Goal: Task Accomplishment & Management: Manage account settings

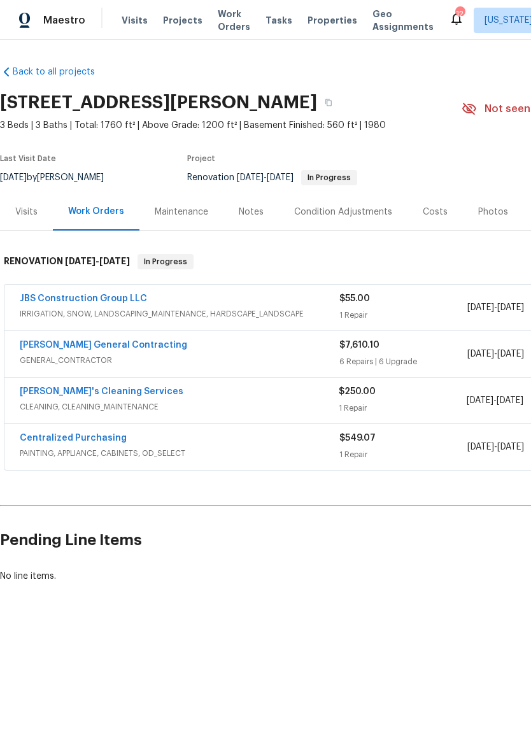
click at [110, 298] on link "JBS Construction Group LLC" at bounding box center [83, 298] width 127 height 9
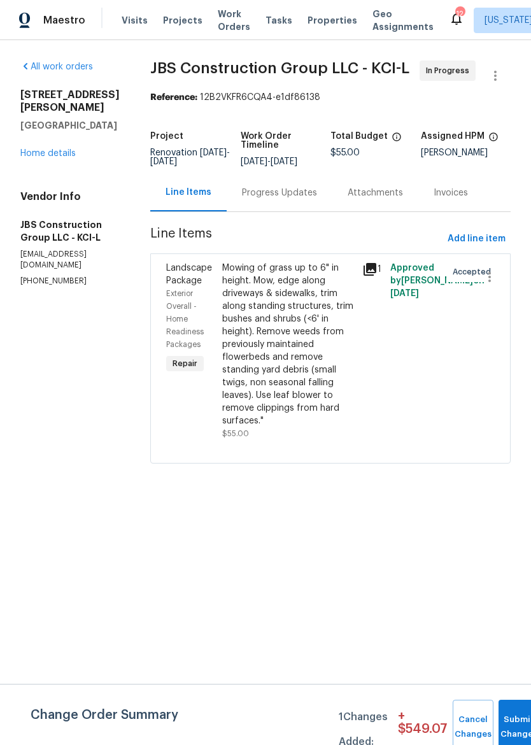
click at [338, 364] on div "Mowing of grass up to 6" in height. Mow, edge along driveways & sidewalks, trim…" at bounding box center [288, 345] width 133 height 166
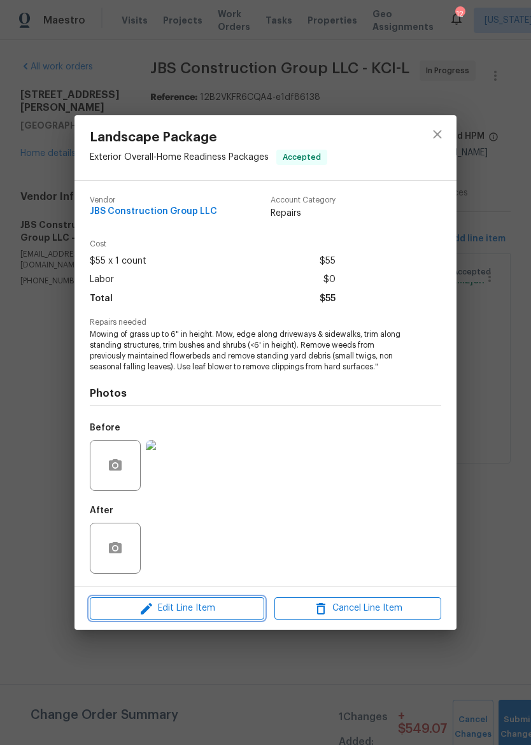
click at [198, 609] on span "Edit Line Item" at bounding box center [177, 609] width 167 height 16
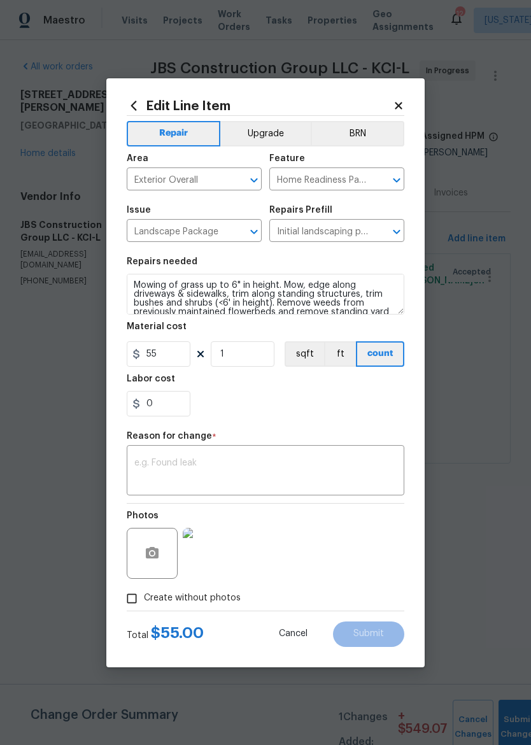
click at [294, 467] on textarea at bounding box center [265, 472] width 262 height 27
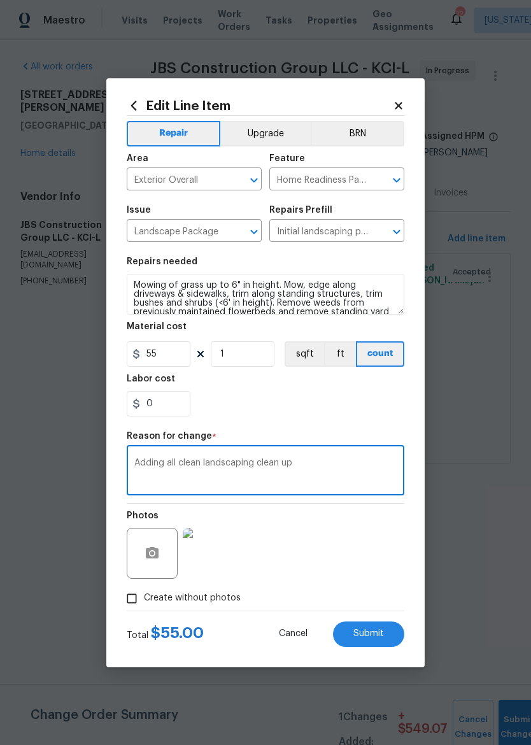
type textarea "Adding all clean landscaping clean up"
click at [347, 412] on div "0" at bounding box center [266, 403] width 278 height 25
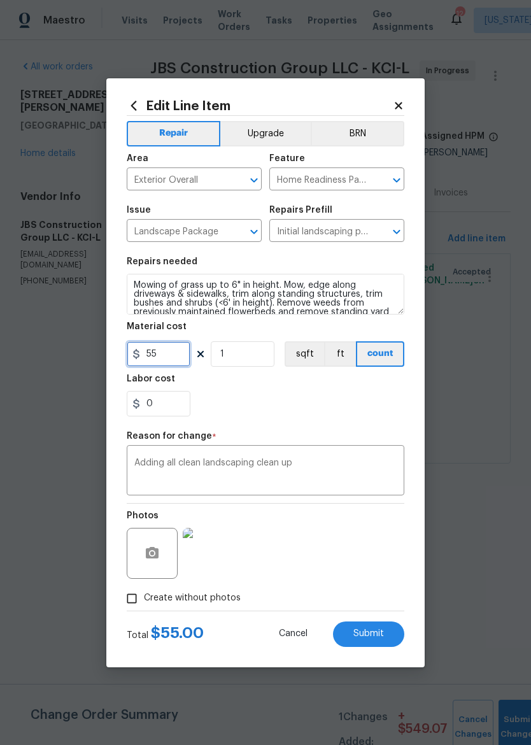
click at [180, 352] on input "55" at bounding box center [159, 353] width 64 height 25
type input "1300"
click at [363, 407] on div "0" at bounding box center [266, 403] width 278 height 25
click at [385, 631] on button "Submit" at bounding box center [368, 634] width 71 height 25
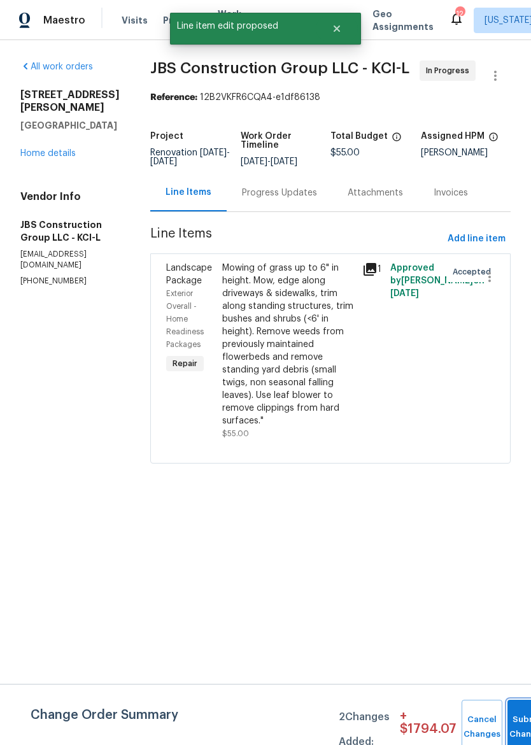
click at [517, 718] on button "Submit Changes" at bounding box center [528, 727] width 41 height 55
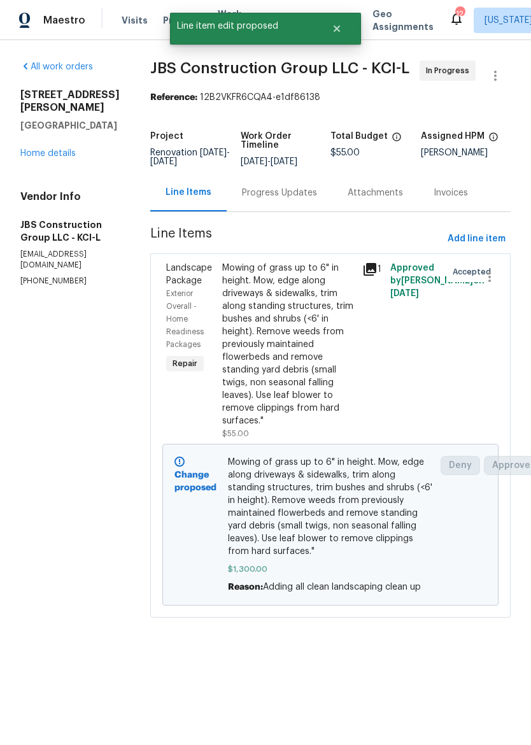
click at [34, 149] on link "Home details" at bounding box center [47, 153] width 55 height 9
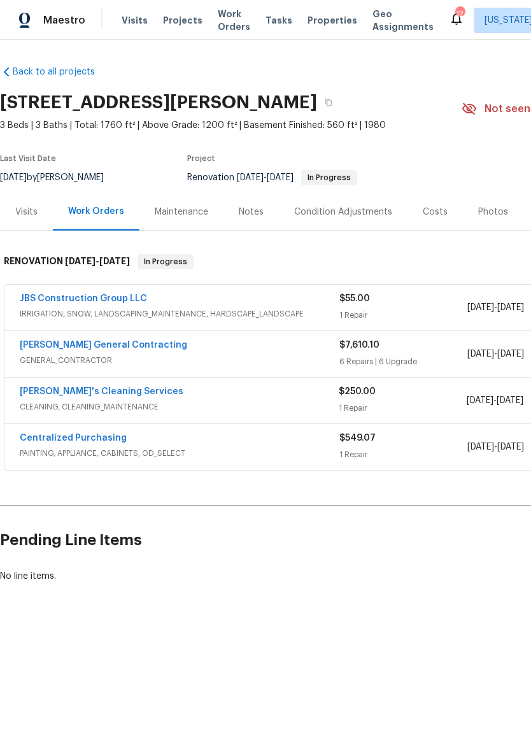
click at [18, 29] on div "Maestro" at bounding box center [42, 20] width 85 height 25
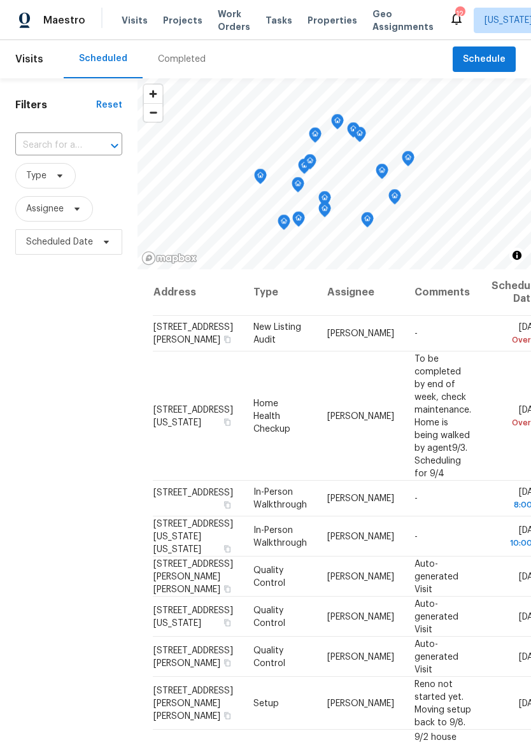
click at [310, 22] on span "Properties" at bounding box center [333, 20] width 50 height 13
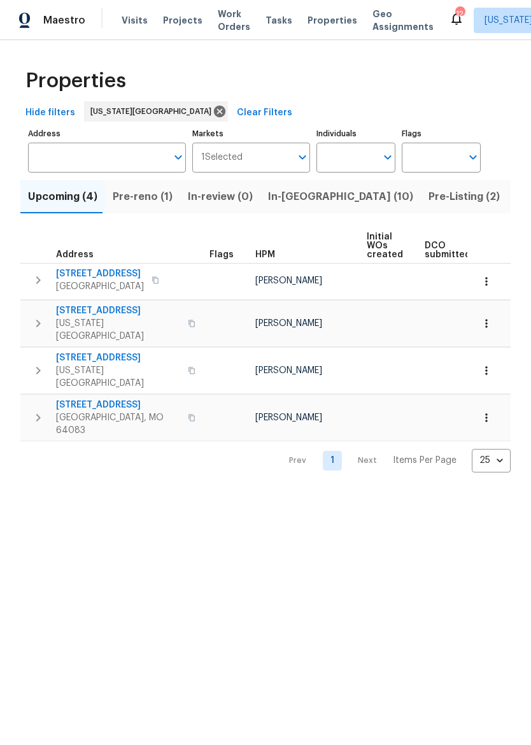
click at [296, 203] on span "In-[GEOGRAPHIC_DATA] (10)" at bounding box center [340, 197] width 145 height 18
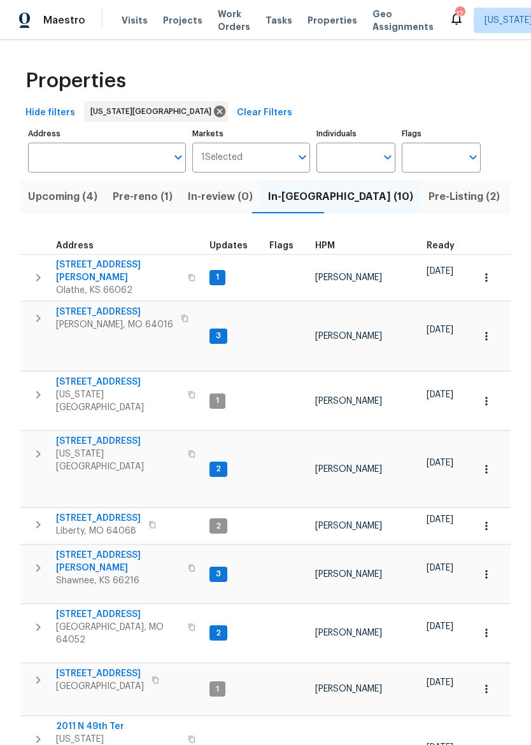
click at [103, 306] on span "[STREET_ADDRESS]" at bounding box center [114, 312] width 117 height 13
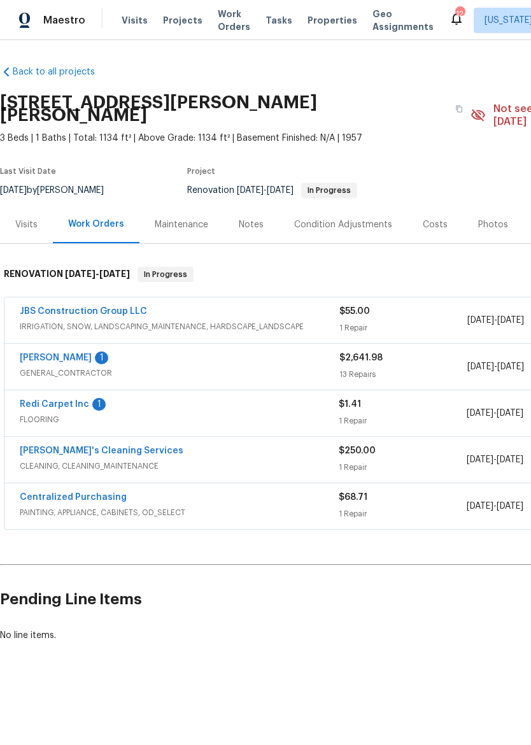
click at [100, 344] on div "MEL Contracting 1 GENERAL_CONTRACTOR $2,641.98 13 Repairs 8/27/2025 - 9/3/2025 …" at bounding box center [359, 367] width 711 height 46
click at [83, 354] on link "MEL Contracting" at bounding box center [56, 358] width 72 height 9
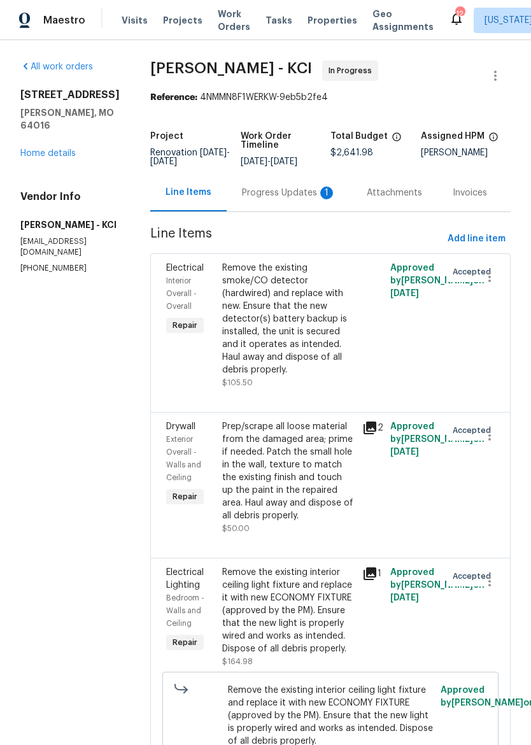
click at [320, 196] on div "1" at bounding box center [326, 193] width 13 height 13
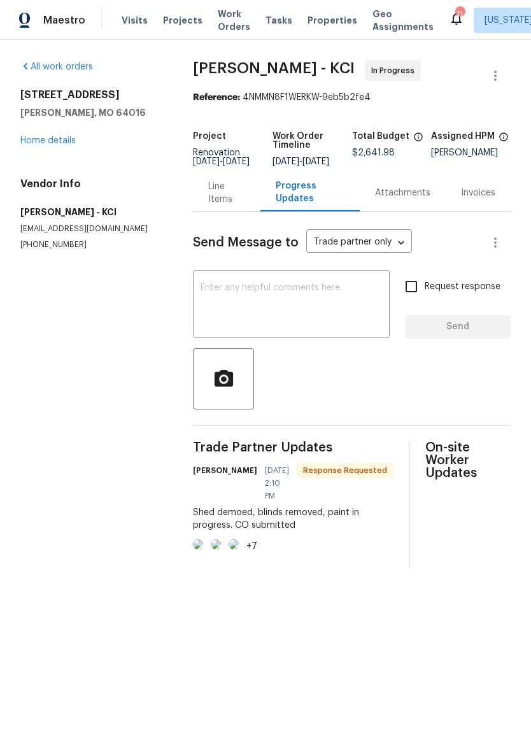
click at [223, 198] on div "Line Items" at bounding box center [226, 192] width 37 height 25
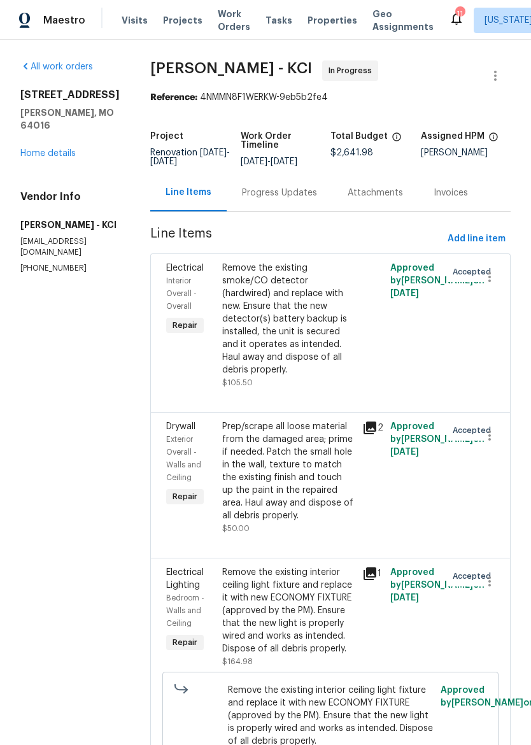
click at [67, 130] on div "8 Bart St Buckner, MO 64016 Home details" at bounding box center [69, 124] width 99 height 71
click at [64, 122] on div "8 Bart St Buckner, MO 64016 Home details" at bounding box center [69, 124] width 99 height 71
click at [64, 149] on link "Home details" at bounding box center [47, 153] width 55 height 9
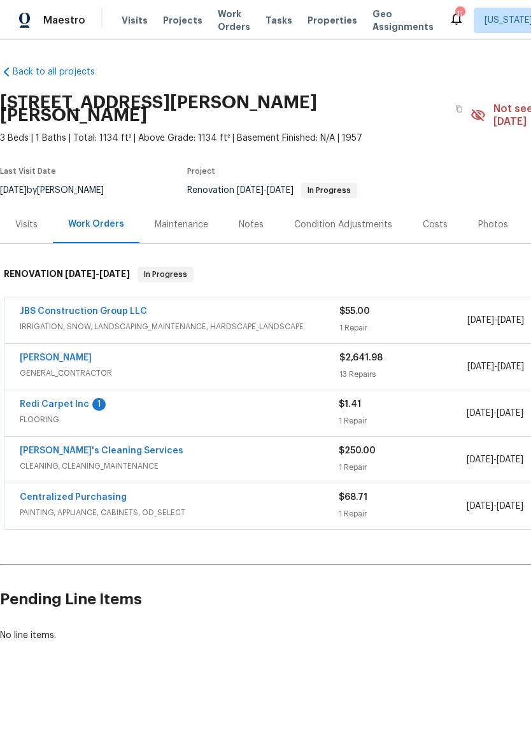
click at [76, 400] on link "Redi Carpet Inc" at bounding box center [54, 404] width 69 height 9
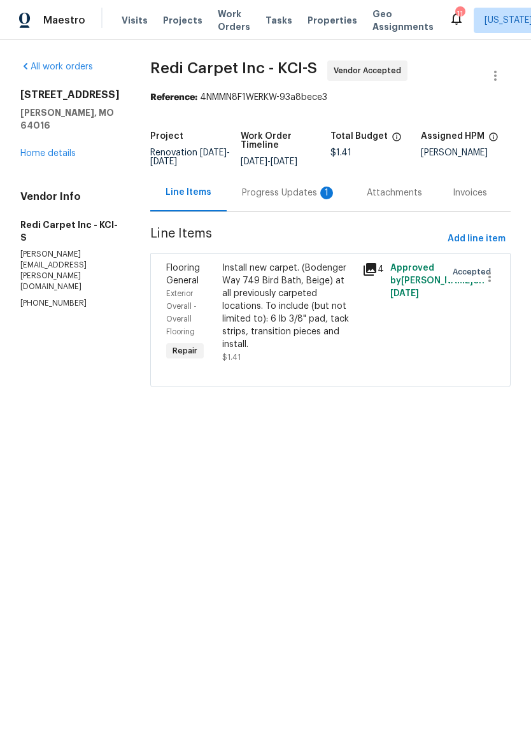
click at [298, 187] on div "Progress Updates 1" at bounding box center [289, 193] width 94 height 13
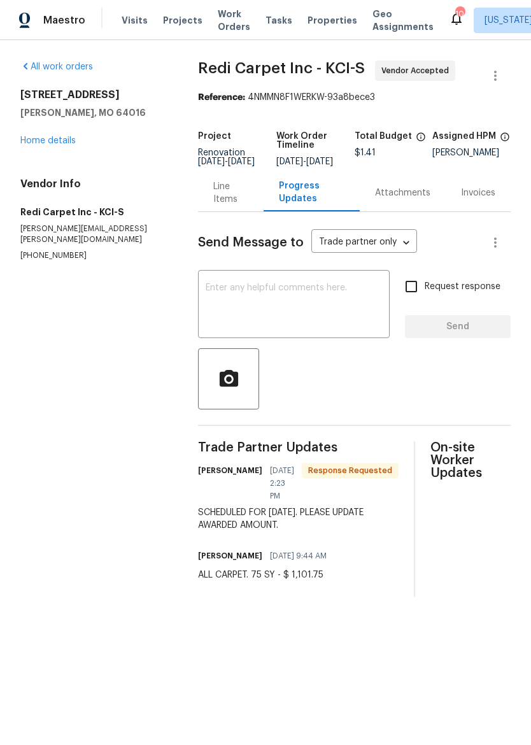
click at [226, 202] on div "Line Items" at bounding box center [230, 192] width 35 height 25
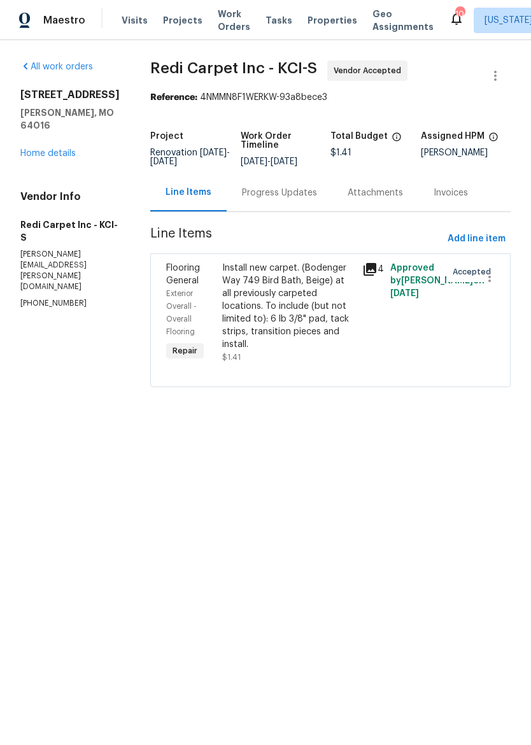
click at [284, 306] on div "Install new carpet. (Bodenger Way 749 Bird Bath, Beige) at all previously carpe…" at bounding box center [288, 306] width 133 height 89
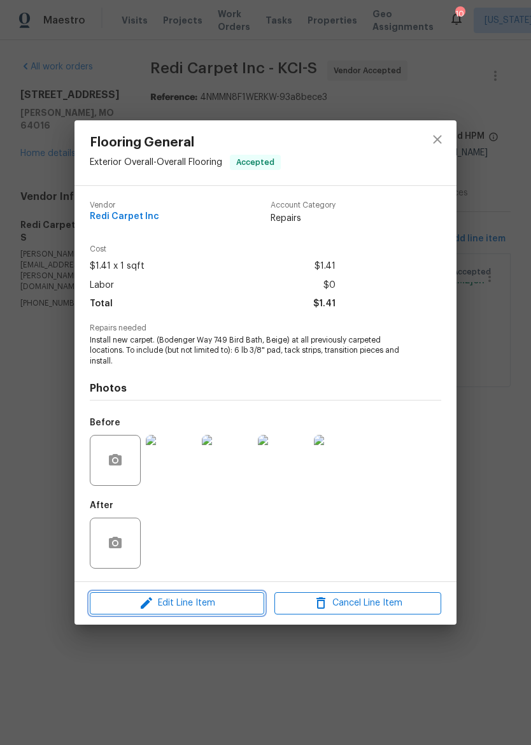
click at [212, 609] on span "Edit Line Item" at bounding box center [177, 604] width 167 height 16
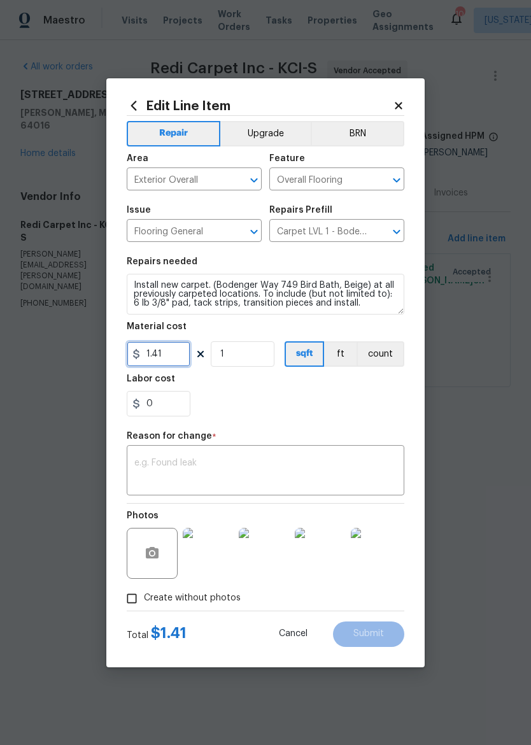
click at [178, 357] on input "1.41" at bounding box center [159, 353] width 64 height 25
type input "1101.75"
click at [267, 468] on textarea at bounding box center [265, 472] width 262 height 27
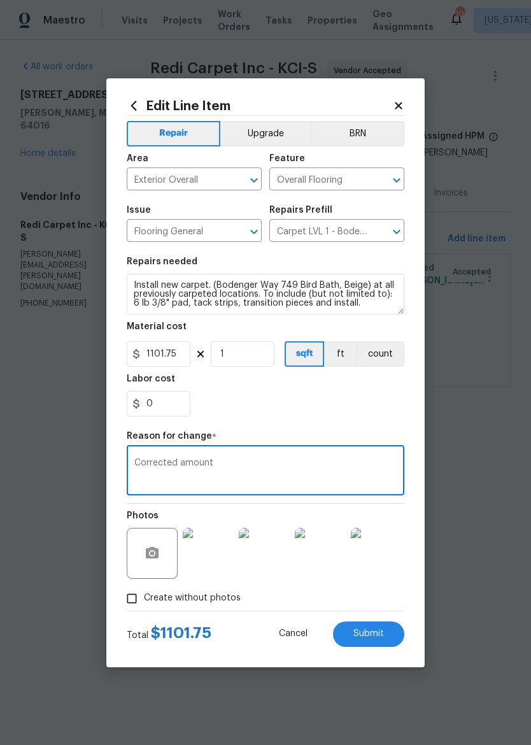
type textarea "Corrected amount"
click at [371, 416] on div "0" at bounding box center [266, 403] width 278 height 25
click at [374, 635] on span "Submit" at bounding box center [369, 634] width 31 height 10
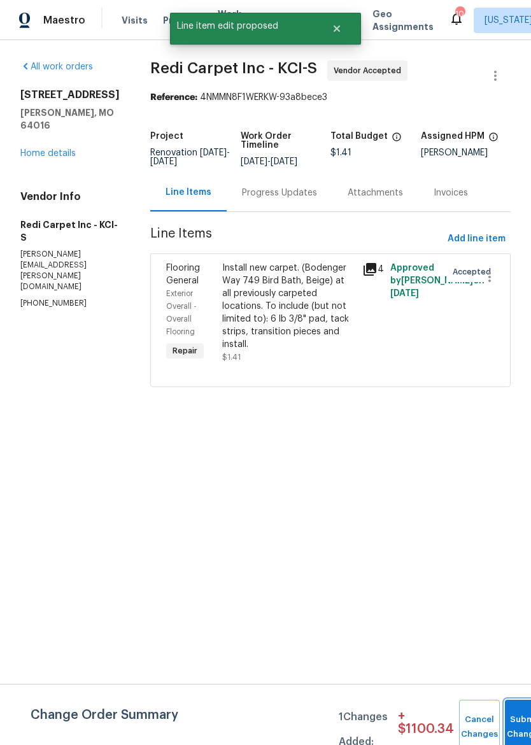
click at [517, 723] on button "Submit Changes" at bounding box center [525, 727] width 41 height 55
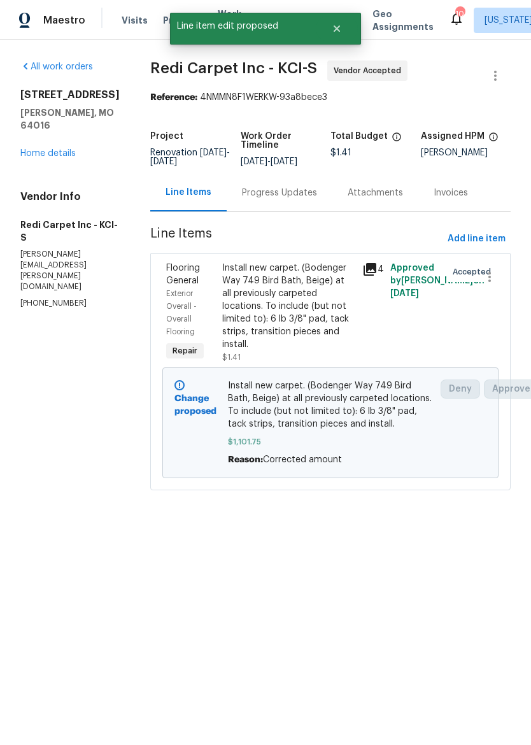
click at [68, 149] on link "Home details" at bounding box center [47, 153] width 55 height 9
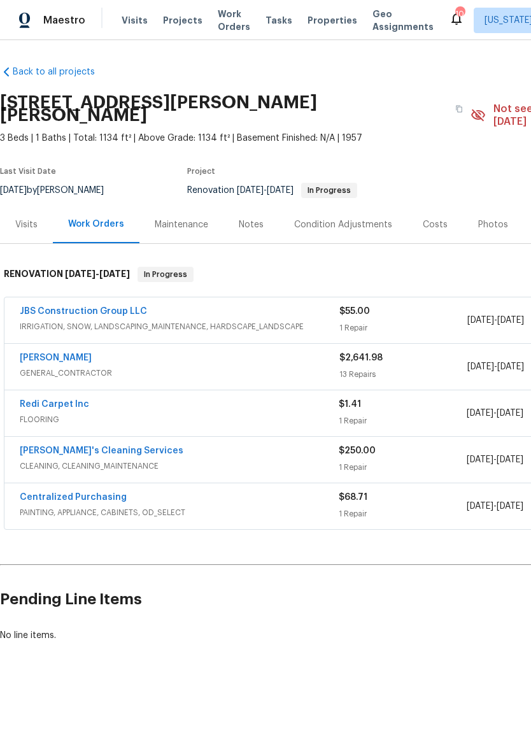
click at [119, 307] on link "JBS Construction Group LLC" at bounding box center [83, 311] width 127 height 9
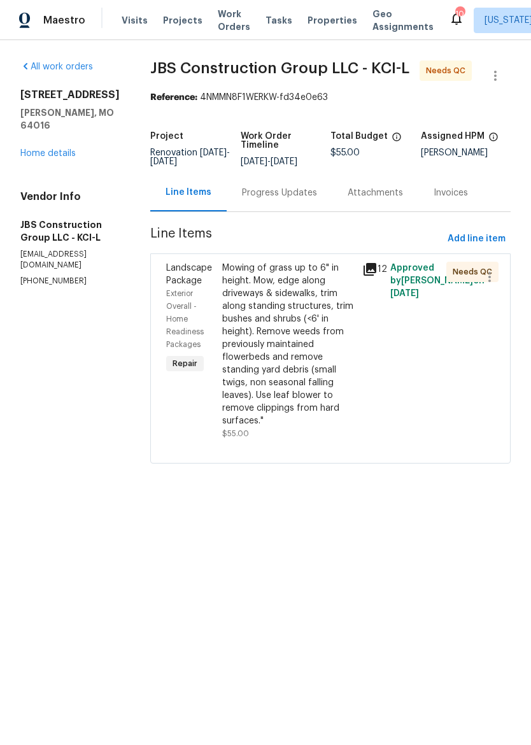
click at [58, 132] on div "8 Bart St Buckner, MO 64016 Home details" at bounding box center [69, 124] width 99 height 71
click at [64, 149] on link "Home details" at bounding box center [47, 153] width 55 height 9
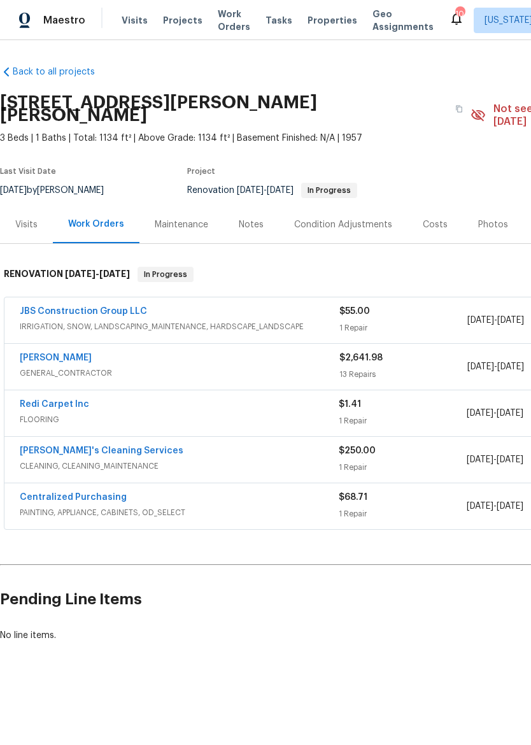
click at [66, 354] on link "MEL Contracting" at bounding box center [56, 358] width 72 height 9
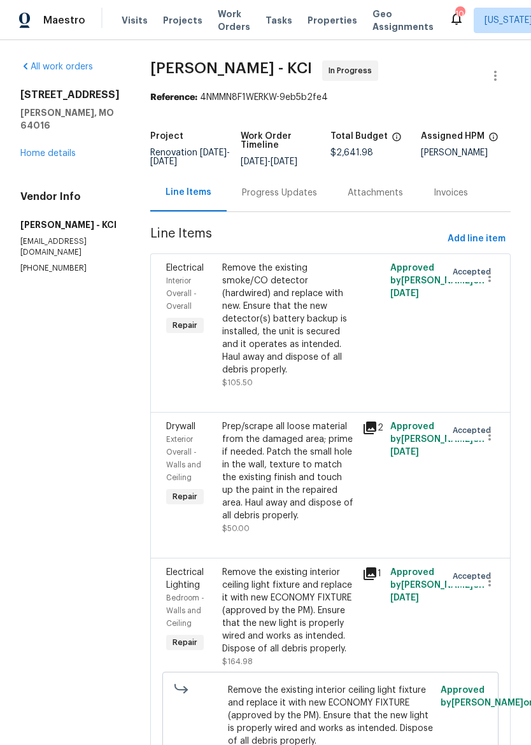
click at [59, 133] on div "8 Bart St Buckner, MO 64016 Home details" at bounding box center [69, 124] width 99 height 71
click at [40, 149] on link "Home details" at bounding box center [47, 153] width 55 height 9
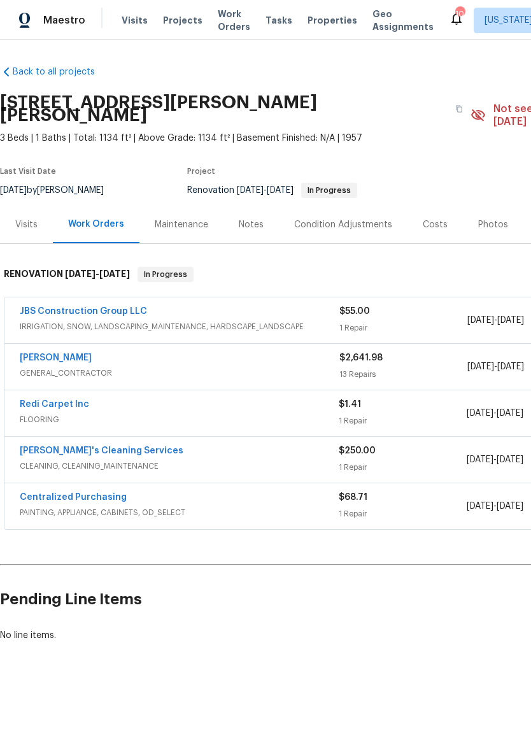
click at [118, 447] on link "Velo's Cleaning Services" at bounding box center [102, 451] width 164 height 9
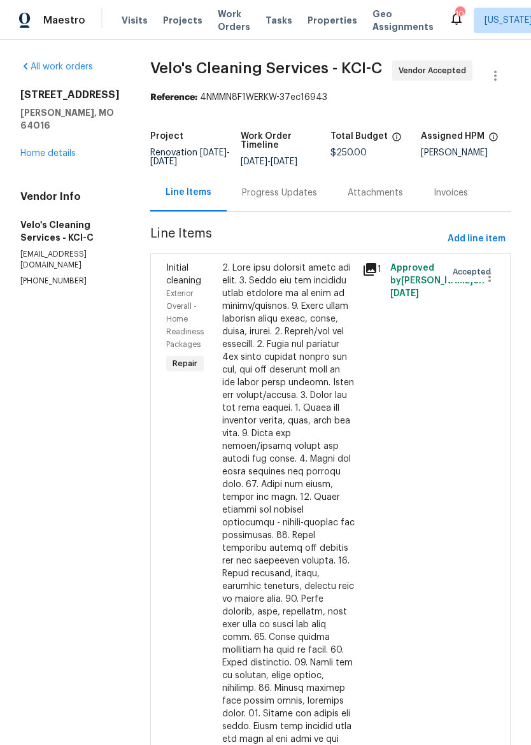
click at [264, 187] on div "Progress Updates" at bounding box center [279, 193] width 75 height 13
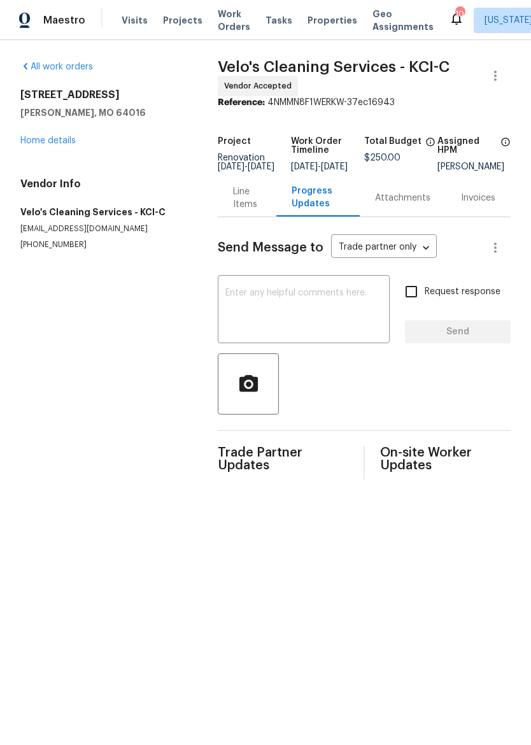
click at [329, 304] on textarea at bounding box center [304, 311] width 157 height 45
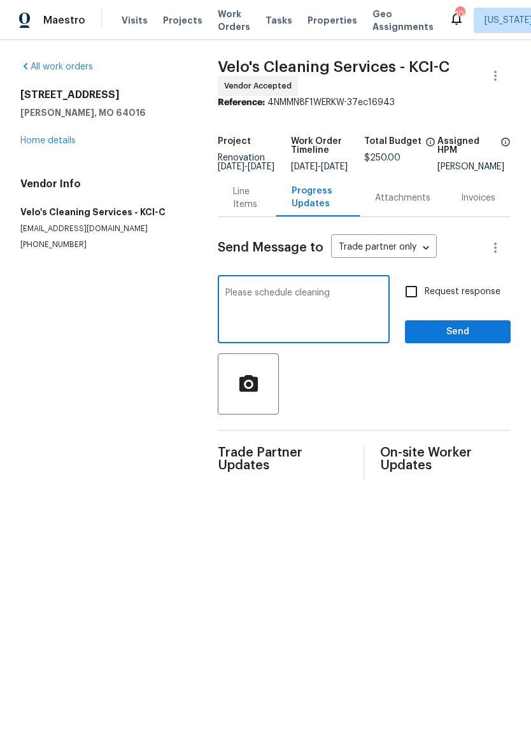
type textarea "Please schedule cleaning"
click at [484, 335] on span "Send" at bounding box center [457, 332] width 85 height 16
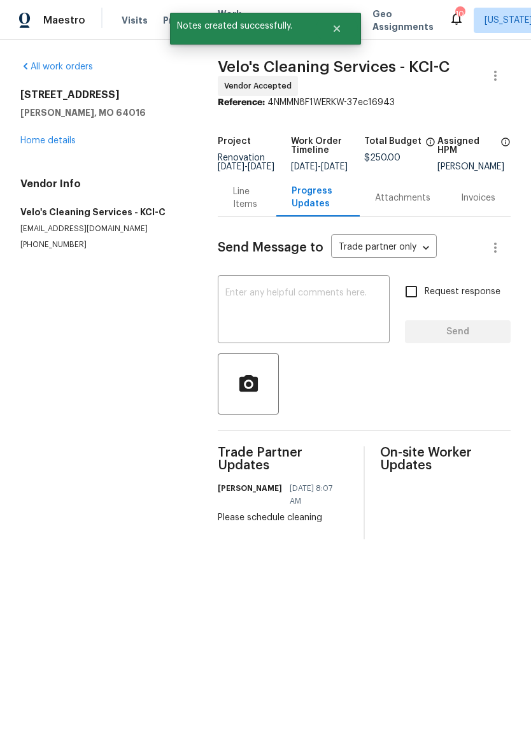
click at [20, 13] on img at bounding box center [24, 21] width 11 height 16
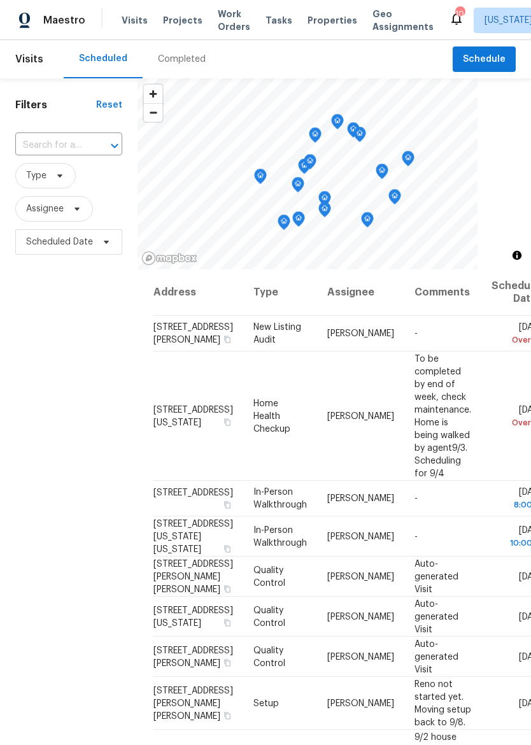
click at [323, 23] on span "Properties" at bounding box center [333, 20] width 50 height 13
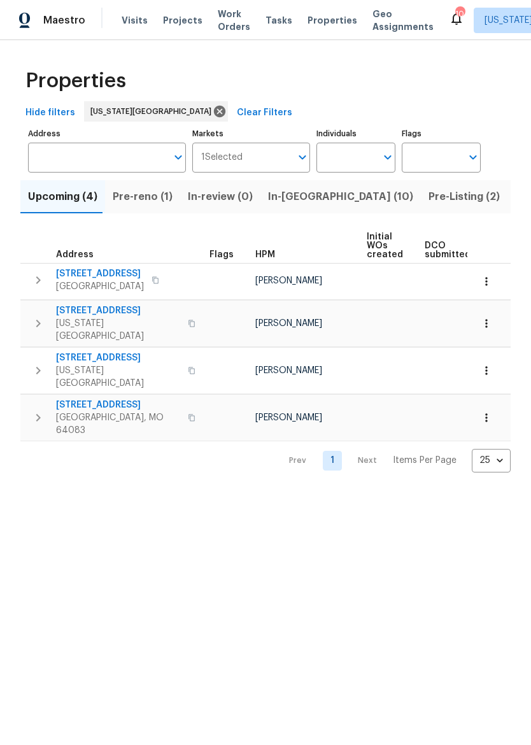
click at [289, 201] on span "In-[GEOGRAPHIC_DATA] (10)" at bounding box center [340, 197] width 145 height 18
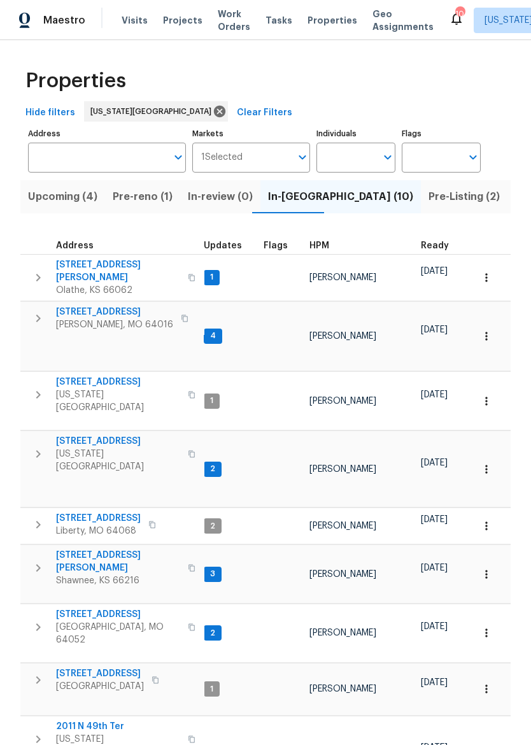
scroll to position [10, 6]
click at [75, 668] on span "1206 Sycamore St" at bounding box center [100, 674] width 88 height 13
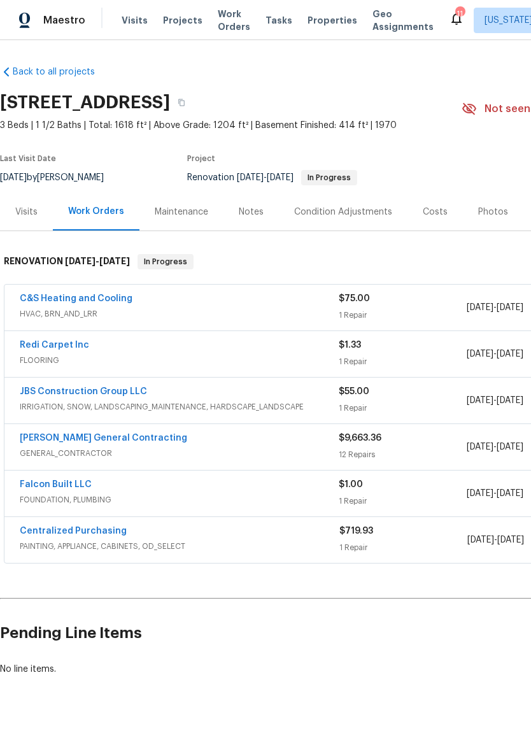
click at [29, 18] on img at bounding box center [24, 21] width 11 height 16
